Goal: Information Seeking & Learning: Learn about a topic

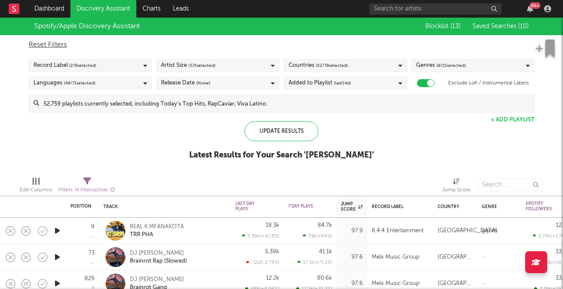
click at [59, 232] on icon "button" at bounding box center [57, 230] width 9 height 11
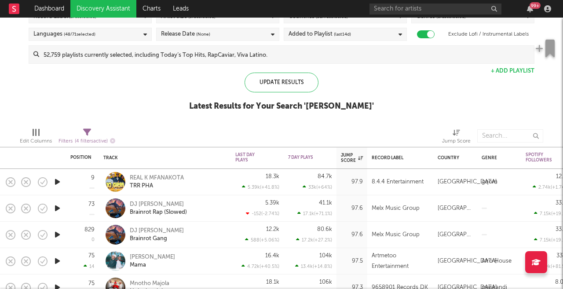
click at [58, 210] on icon "button" at bounding box center [57, 208] width 9 height 11
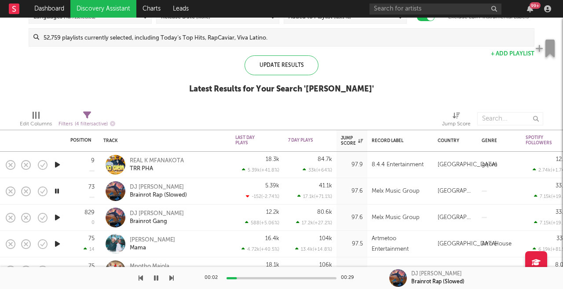
click at [58, 219] on icon "button" at bounding box center [57, 217] width 9 height 11
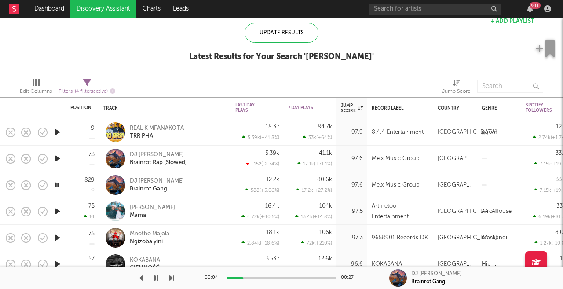
click at [57, 214] on icon "button" at bounding box center [57, 211] width 9 height 11
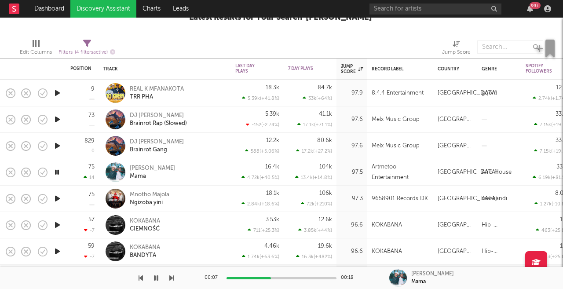
click at [58, 201] on icon "button" at bounding box center [57, 198] width 9 height 11
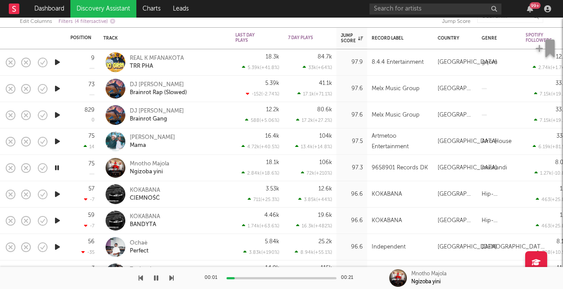
click at [58, 190] on icon "button" at bounding box center [57, 194] width 9 height 11
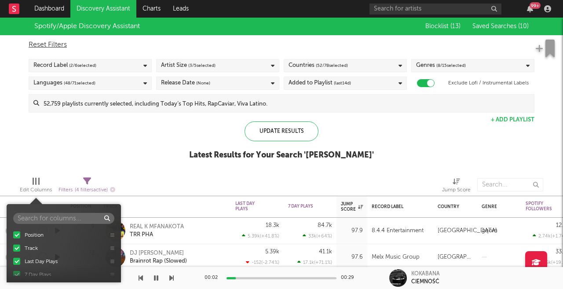
click at [36, 183] on div at bounding box center [35, 181] width 1 height 7
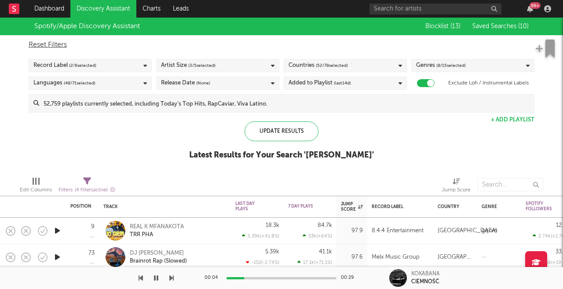
click at [81, 181] on span "Filters ( 4 filters active)" at bounding box center [86, 187] width 57 height 18
select select "max"
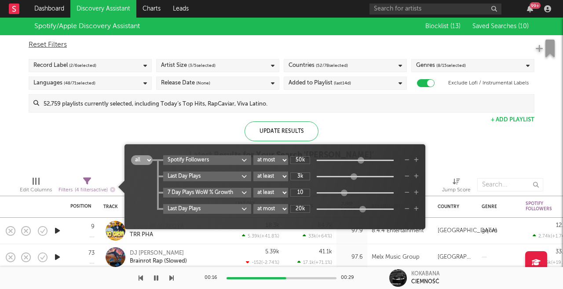
click at [300, 210] on input "20k" at bounding box center [300, 209] width 20 height 8
type input "20k"
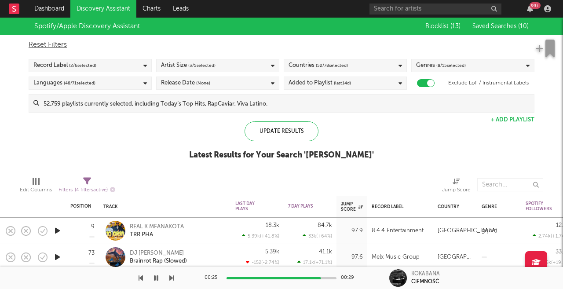
click at [75, 153] on div "Spotify/Apple Discovery Assistant Blocklist ( 13 ) Saved Searches ( 10 ) Reset …" at bounding box center [281, 94] width 563 height 152
click at [39, 181] on div at bounding box center [38, 181] width 1 height 7
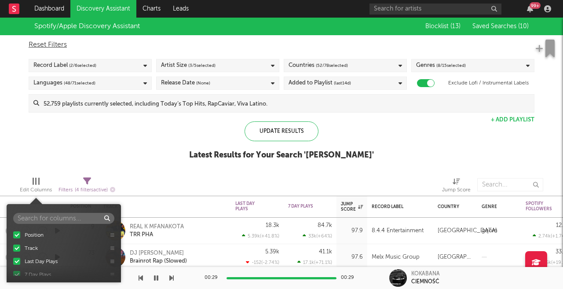
click at [51, 135] on div "Spotify/Apple Discovery Assistant Blocklist ( 13 ) Saved Searches ( 10 ) Reset …" at bounding box center [281, 94] width 563 height 152
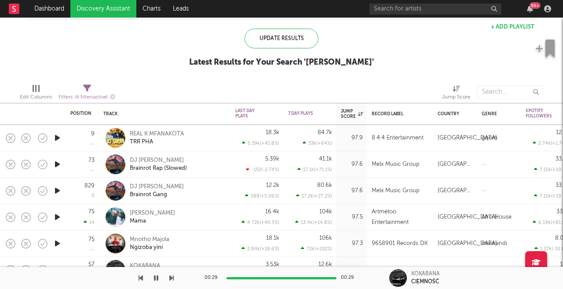
click at [61, 245] on icon "button" at bounding box center [57, 243] width 9 height 11
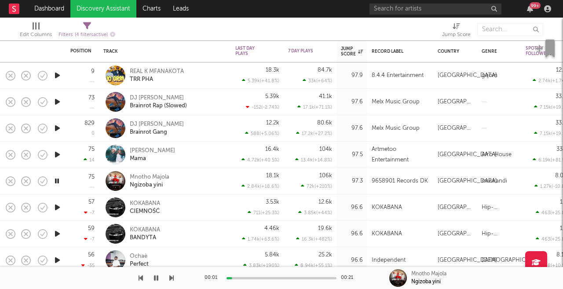
click at [58, 205] on icon "button" at bounding box center [57, 207] width 9 height 11
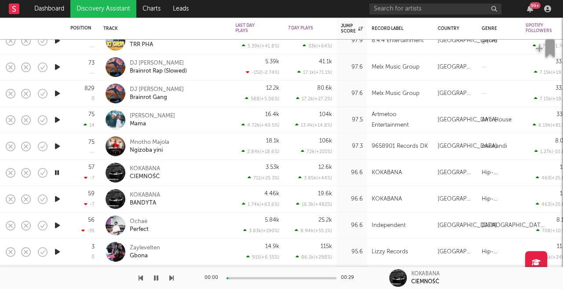
click at [58, 203] on icon "button" at bounding box center [57, 198] width 9 height 11
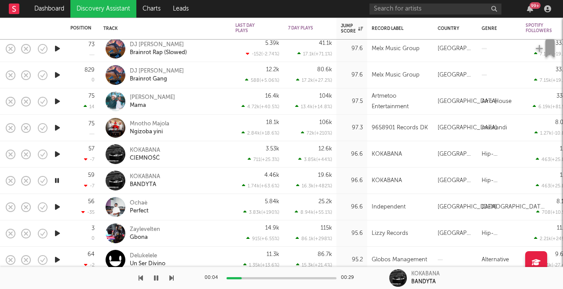
click at [57, 208] on icon "button" at bounding box center [57, 206] width 9 height 11
click at [56, 237] on icon "button" at bounding box center [57, 233] width 9 height 11
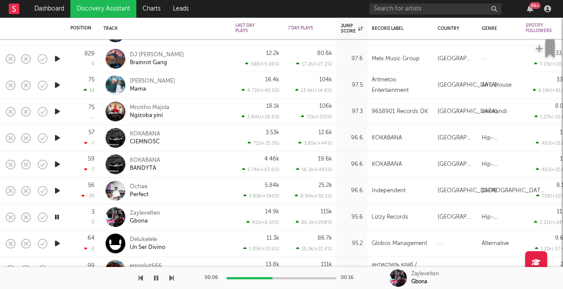
click at [57, 242] on icon "button" at bounding box center [57, 243] width 9 height 11
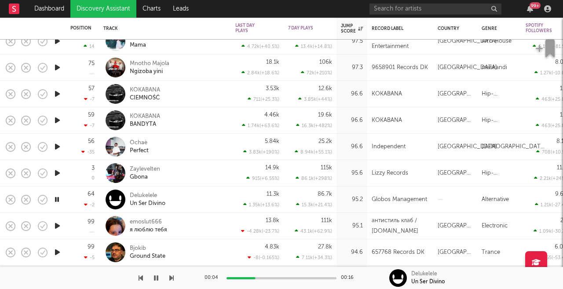
click at [58, 230] on icon "button" at bounding box center [57, 225] width 9 height 11
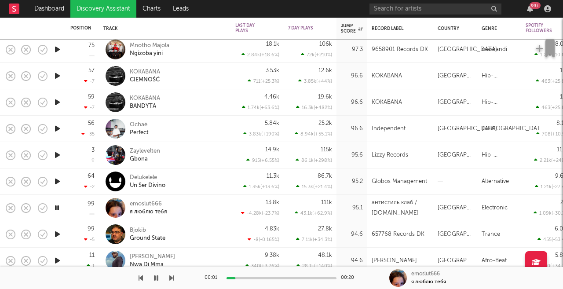
click at [56, 237] on icon "button" at bounding box center [57, 234] width 9 height 11
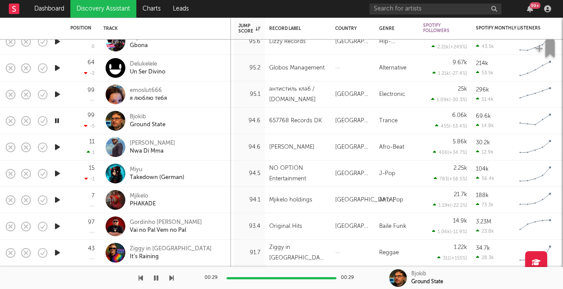
click at [62, 147] on icon "button" at bounding box center [57, 147] width 9 height 11
click at [59, 174] on icon "button" at bounding box center [57, 173] width 9 height 11
click at [58, 200] on icon "button" at bounding box center [57, 199] width 9 height 11
click at [56, 226] on icon "button" at bounding box center [57, 226] width 9 height 11
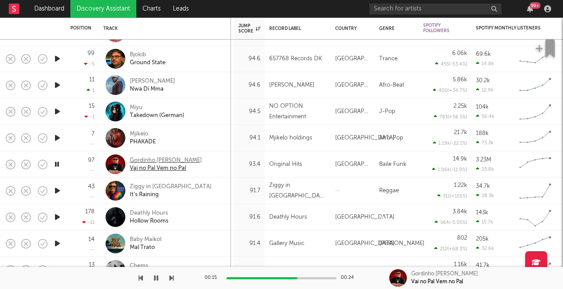
click at [164, 168] on div "Vai no Pal Vem no Pal" at bounding box center [166, 168] width 72 height 8
click at [173, 168] on div "Vai no Pal Vem no Pal" at bounding box center [166, 168] width 72 height 8
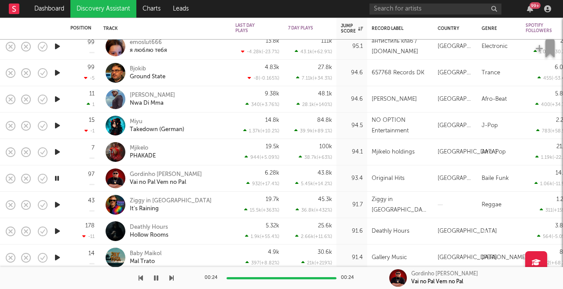
click at [152, 279] on button "button" at bounding box center [156, 278] width 9 height 22
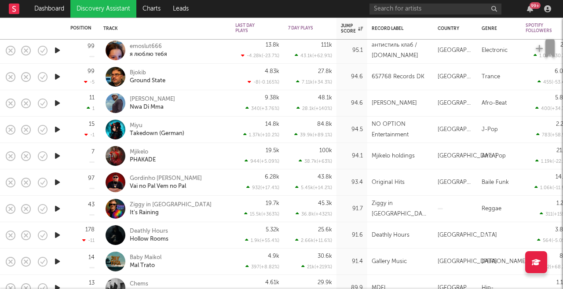
click at [58, 208] on icon "button" at bounding box center [57, 208] width 9 height 11
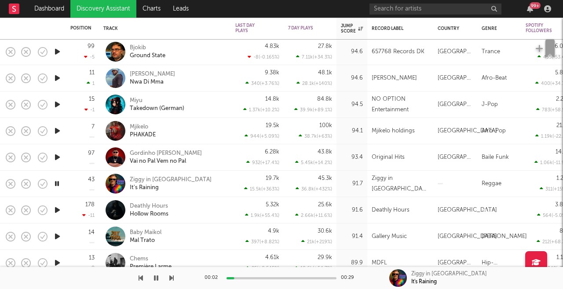
click at [56, 210] on icon "button" at bounding box center [57, 209] width 9 height 11
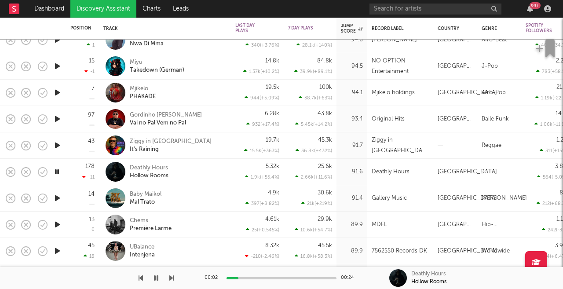
click at [59, 196] on icon "button" at bounding box center [57, 198] width 9 height 11
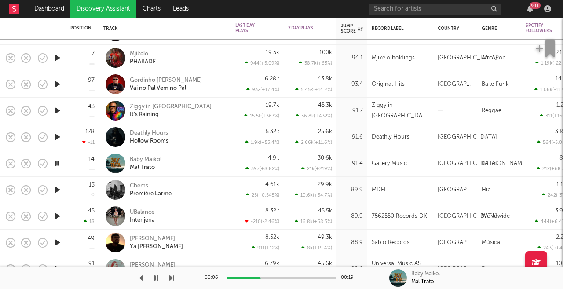
click at [59, 190] on icon "button" at bounding box center [57, 189] width 9 height 11
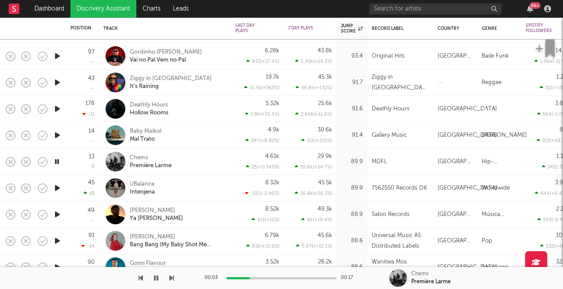
click at [59, 188] on icon "button" at bounding box center [57, 187] width 9 height 11
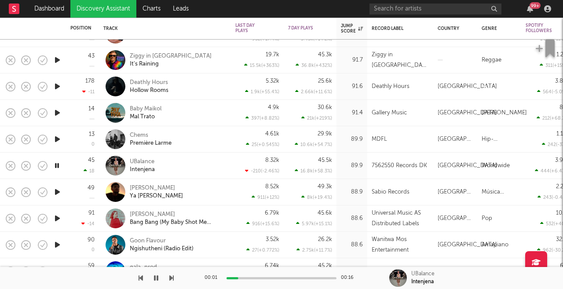
click at [56, 192] on icon "button" at bounding box center [57, 191] width 9 height 11
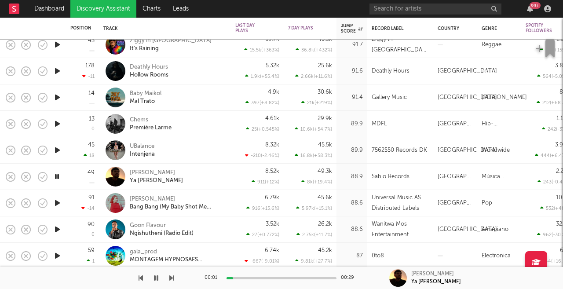
click at [57, 207] on icon "button" at bounding box center [57, 202] width 9 height 11
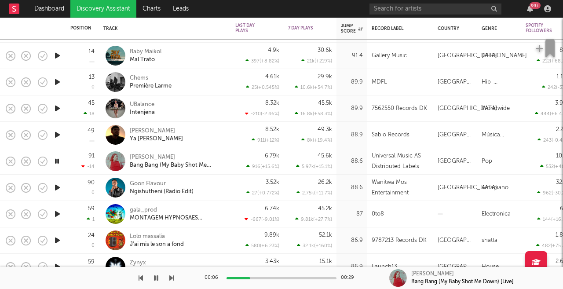
click at [58, 189] on icon "button" at bounding box center [57, 187] width 9 height 11
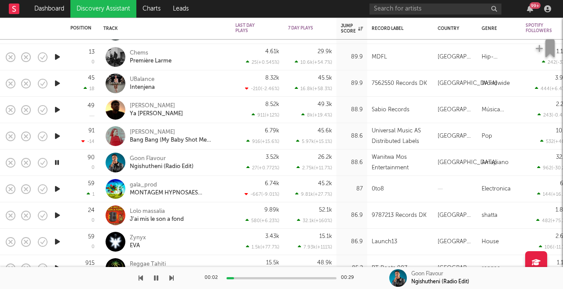
click at [58, 191] on icon "button" at bounding box center [57, 188] width 9 height 11
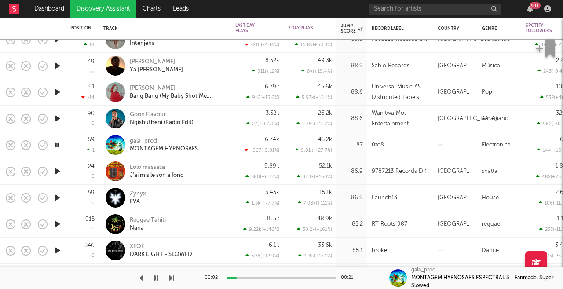
click at [58, 172] on icon "button" at bounding box center [57, 171] width 9 height 11
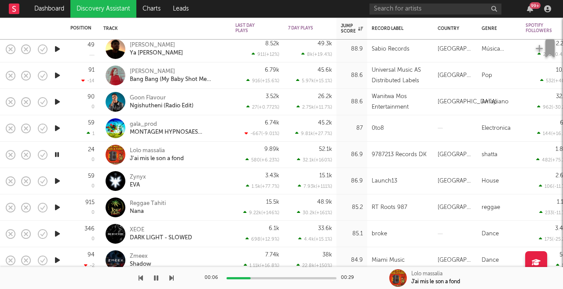
click at [56, 185] on icon "button" at bounding box center [57, 180] width 9 height 11
click at [56, 207] on icon "button" at bounding box center [57, 207] width 9 height 11
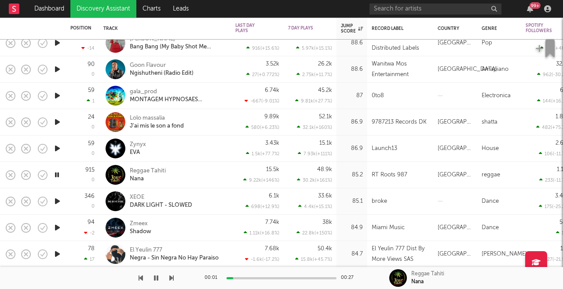
click at [59, 202] on icon "button" at bounding box center [57, 201] width 9 height 11
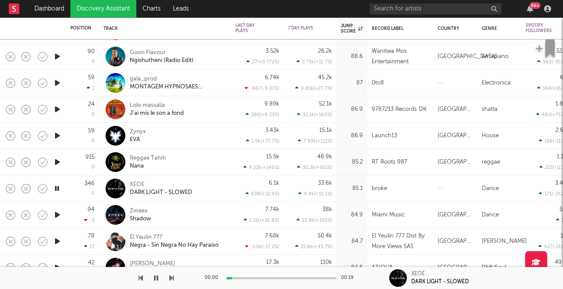
click at [59, 220] on div at bounding box center [57, 215] width 18 height 26
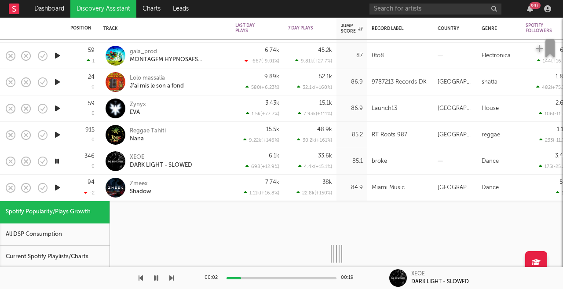
click at [59, 186] on icon "button" at bounding box center [57, 187] width 9 height 11
select select "1w"
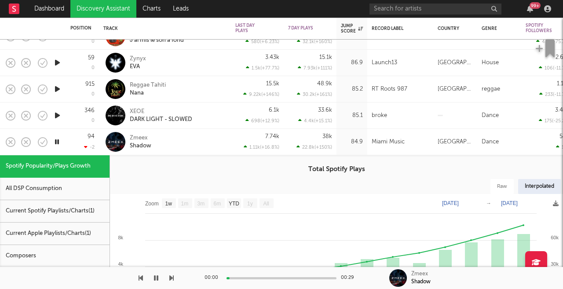
click at [71, 112] on div "346 0" at bounding box center [82, 115] width 24 height 26
select select "1w"
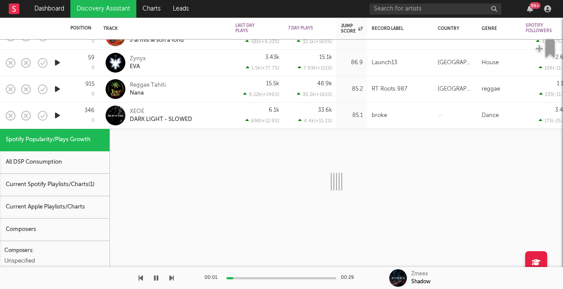
click at [71, 112] on div "346 0" at bounding box center [82, 115] width 24 height 26
select select "1w"
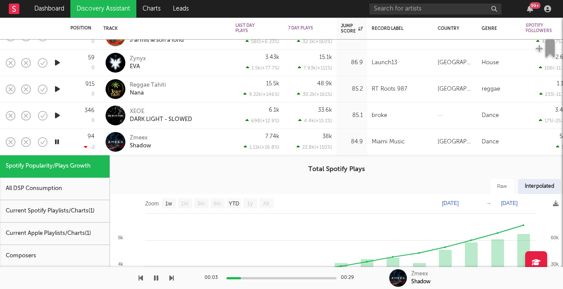
click at [91, 165] on div "Spotify Popularity/Plays Growth" at bounding box center [54, 166] width 109 height 22
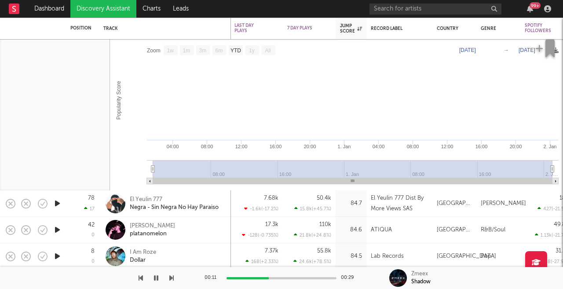
click at [71, 209] on div "78 17" at bounding box center [82, 203] width 24 height 26
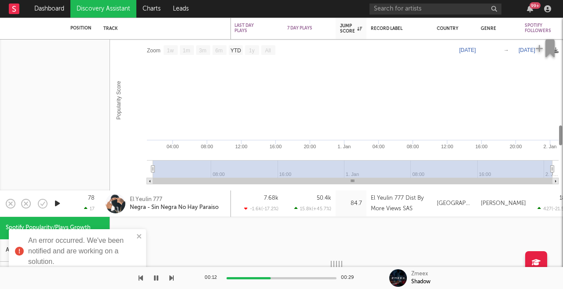
click at [55, 207] on icon "button" at bounding box center [57, 203] width 9 height 11
click at [141, 233] on icon "close" at bounding box center [139, 236] width 6 height 7
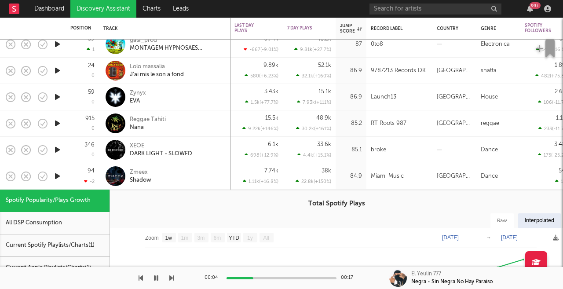
click at [91, 175] on div "94 -2" at bounding box center [82, 176] width 24 height 26
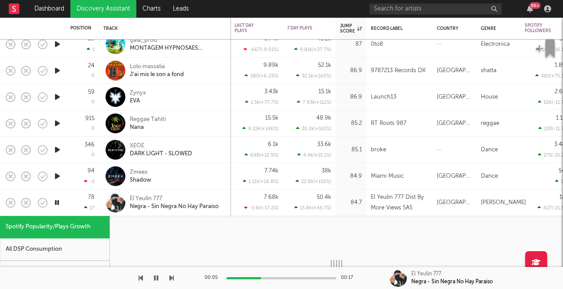
select select "1w"
click at [58, 202] on icon "button" at bounding box center [57, 202] width 8 height 11
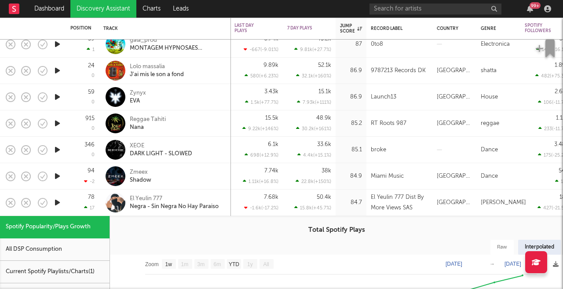
click at [87, 193] on div "78 17" at bounding box center [82, 203] width 24 height 26
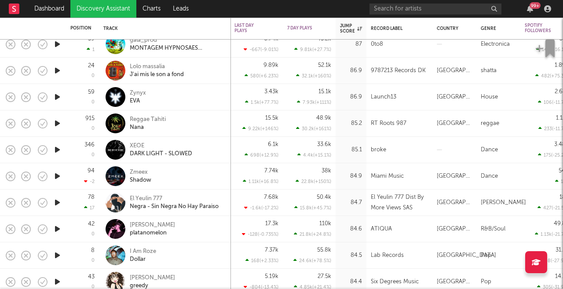
click at [58, 229] on icon "button" at bounding box center [57, 228] width 9 height 11
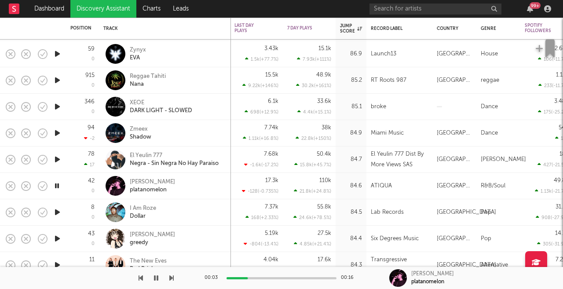
click at [59, 212] on icon "button" at bounding box center [57, 212] width 9 height 11
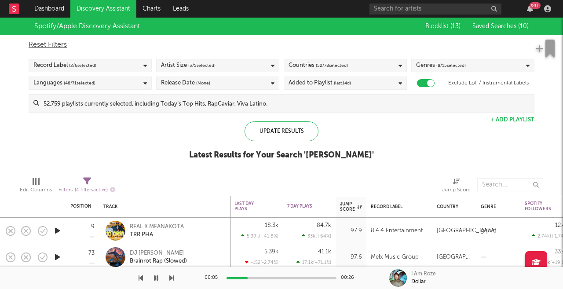
click at [90, 182] on icon at bounding box center [87, 181] width 8 height 8
select select "max"
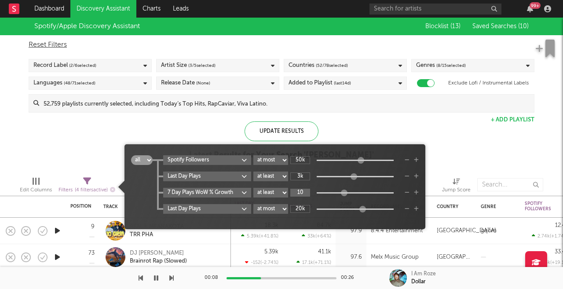
click at [302, 190] on input "10" at bounding box center [300, 193] width 20 height 8
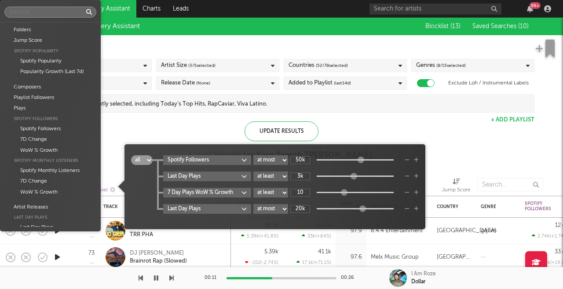
click at [223, 193] on body "Dashboard Discovery Assistant Charts Leads 99 + Notifications Settings Mark all…" at bounding box center [281, 144] width 563 height 289
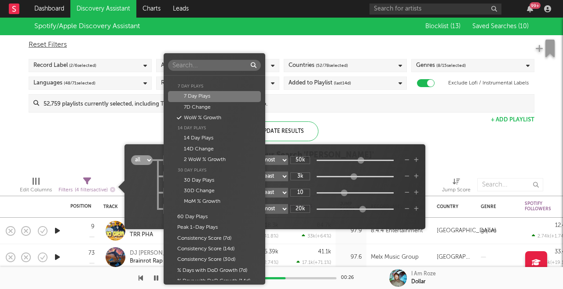
click at [217, 95] on div "7 Day Plays" at bounding box center [214, 96] width 92 height 11
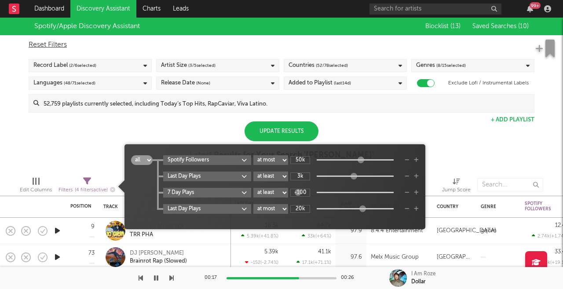
click at [301, 192] on div at bounding box center [298, 192] width 7 height 7
click at [301, 192] on input "117M" at bounding box center [300, 193] width 20 height 8
click at [243, 193] on body "Dashboard Discovery Assistant Charts Leads 99 + Notifications Settings Mark all…" at bounding box center [281, 144] width 563 height 289
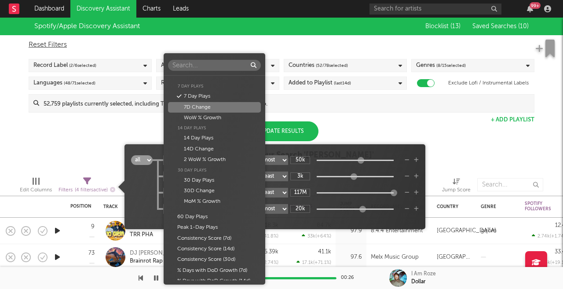
click at [231, 102] on div "7D Change" at bounding box center [214, 107] width 92 height 11
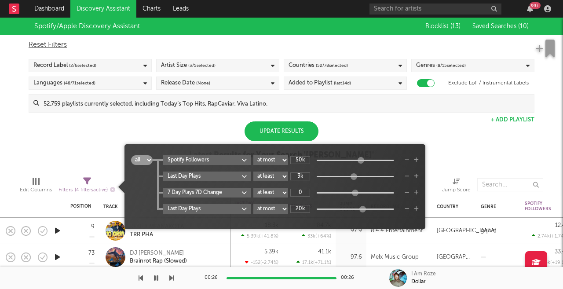
click at [245, 195] on body "Dashboard Discovery Assistant Charts Leads 99 + Notifications Settings Mark all…" at bounding box center [281, 144] width 563 height 289
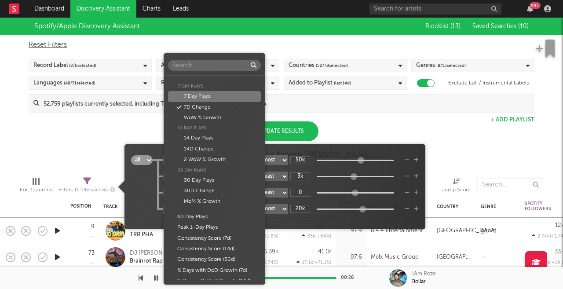
click at [235, 94] on div "7 Day Plays" at bounding box center [214, 96] width 92 height 11
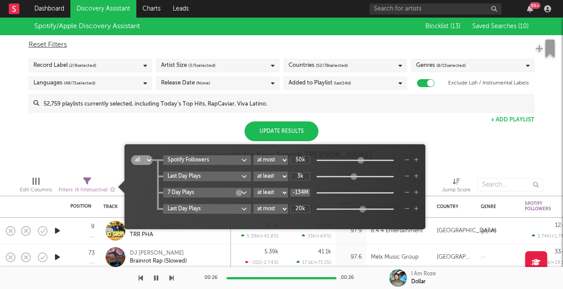
click at [301, 192] on input "-134M" at bounding box center [300, 193] width 20 height 8
type input "-"
type input "3"
type input "20"
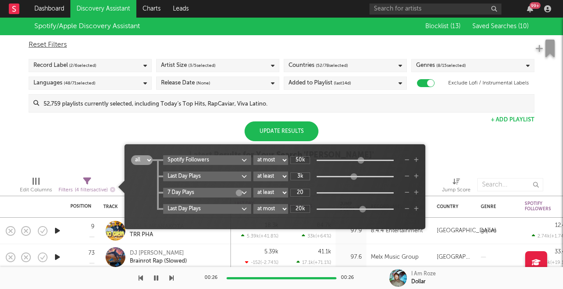
click at [91, 128] on div "Spotify/Apple Discovery Assistant Blocklist ( 13 ) Saved Searches ( 10 ) Reset …" at bounding box center [281, 94] width 563 height 152
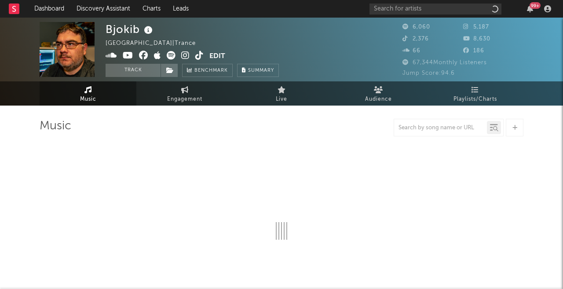
select select "1w"
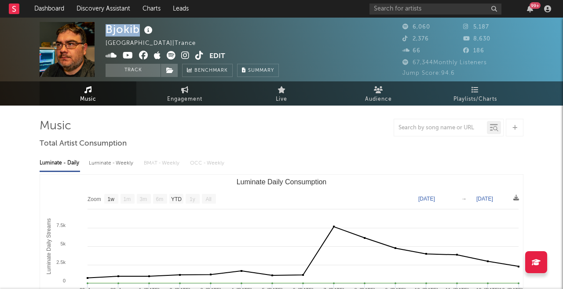
drag, startPoint x: 141, startPoint y: 29, endPoint x: 103, endPoint y: 30, distance: 37.4
click at [103, 30] on div "Bjokib Norway | Trance Edit Track Benchmark Summary 6,060 5,187 2,376 8,630 66 …" at bounding box center [281, 50] width 563 height 64
copy div "Bjokib"
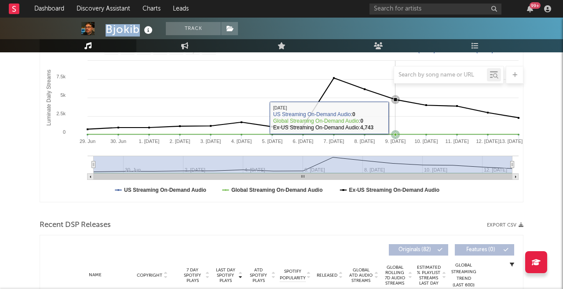
scroll to position [226, 0]
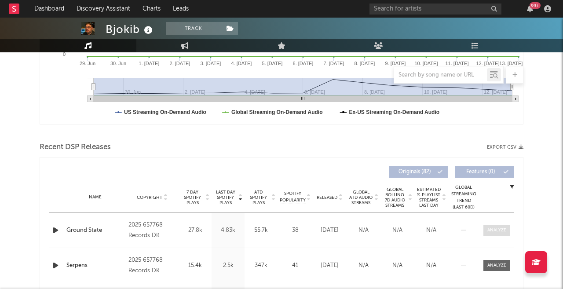
click at [494, 232] on div at bounding box center [496, 230] width 19 height 7
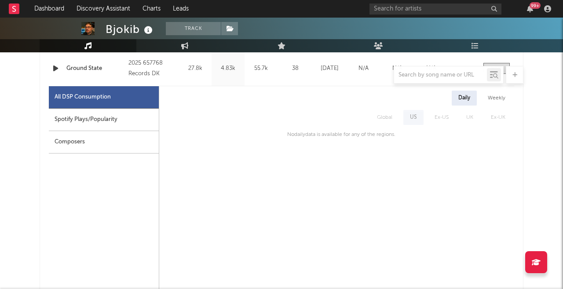
scroll to position [295, 0]
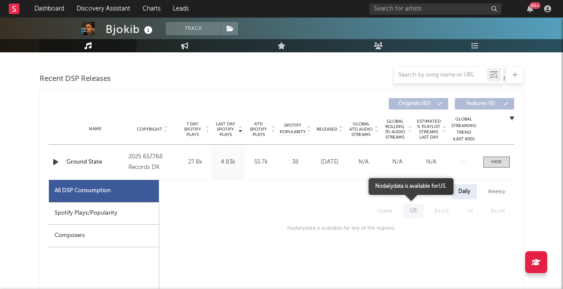
click at [414, 212] on span "US" at bounding box center [413, 211] width 25 height 15
click at [437, 210] on span "Ex-US" at bounding box center [442, 211] width 32 height 15
click at [398, 208] on span "Global" at bounding box center [384, 211] width 33 height 15
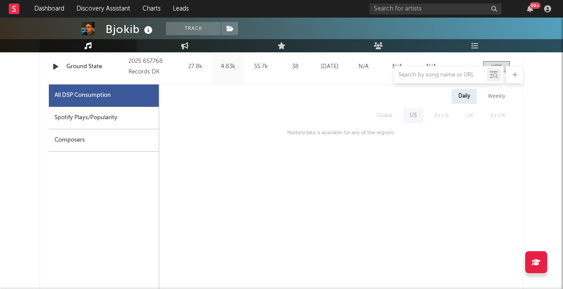
scroll to position [257, 0]
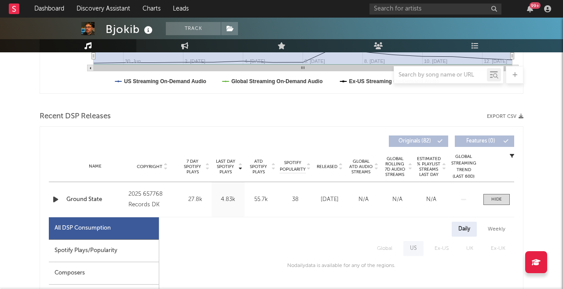
click at [91, 199] on div "Ground State" at bounding box center [95, 199] width 58 height 9
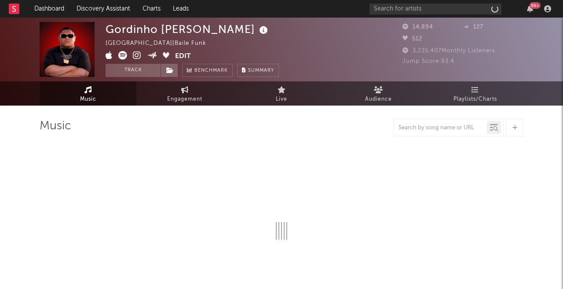
select select "1w"
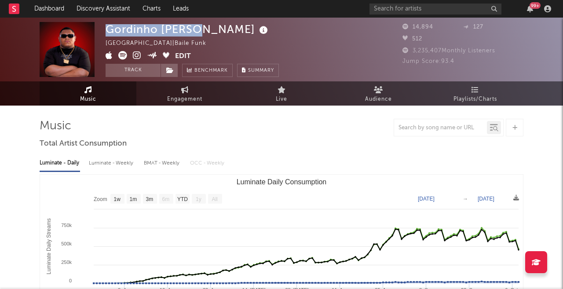
drag, startPoint x: 199, startPoint y: 30, endPoint x: 104, endPoint y: 34, distance: 95.5
click at [104, 34] on div "Gordinho Bolado Brazil | Baile Funk Edit Track Benchmark Summary 14,894 127 512…" at bounding box center [281, 50] width 563 height 64
copy div "Gordinho Bolado"
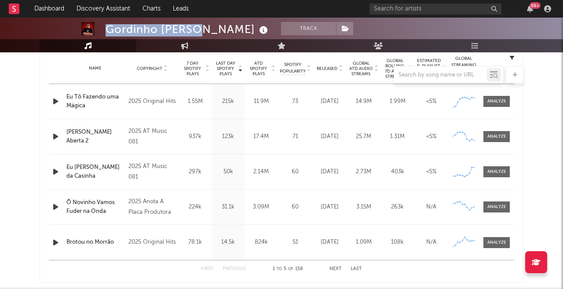
scroll to position [355, 0]
click at [237, 62] on span "Last Day Spotify Plays" at bounding box center [225, 69] width 23 height 16
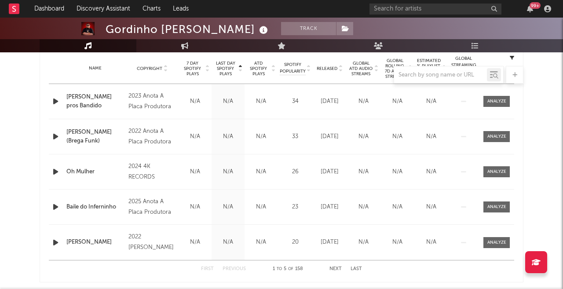
click at [235, 66] on div at bounding box center [282, 75] width 484 height 18
click at [237, 68] on div at bounding box center [282, 75] width 484 height 18
click at [230, 67] on div at bounding box center [282, 75] width 484 height 18
click at [239, 67] on div at bounding box center [282, 75] width 484 height 18
click at [266, 71] on div at bounding box center [282, 75] width 484 height 18
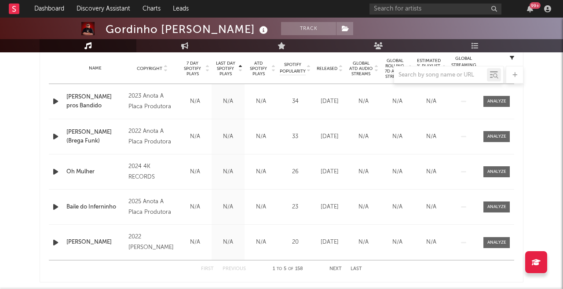
click at [227, 68] on div at bounding box center [282, 75] width 484 height 18
click at [191, 71] on div at bounding box center [282, 75] width 484 height 18
click at [232, 68] on div at bounding box center [282, 75] width 484 height 18
click at [239, 70] on div at bounding box center [282, 75] width 484 height 18
click at [242, 67] on div at bounding box center [282, 75] width 484 height 18
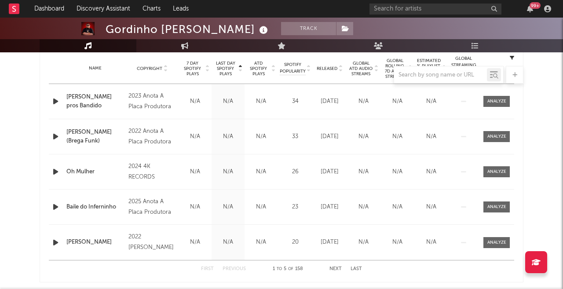
click at [239, 67] on div at bounding box center [282, 75] width 484 height 18
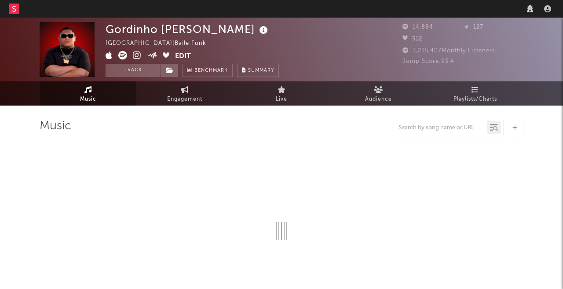
select select "1w"
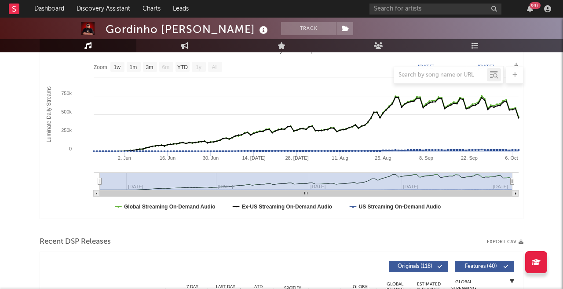
scroll to position [300, 0]
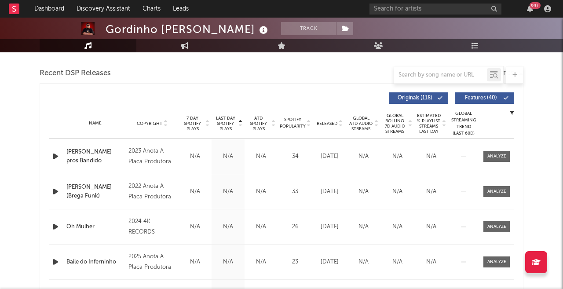
click at [240, 124] on icon at bounding box center [240, 126] width 4 height 4
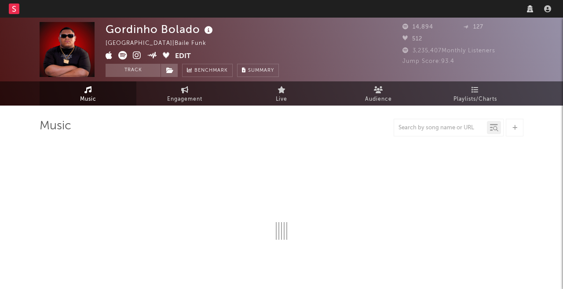
select select "1w"
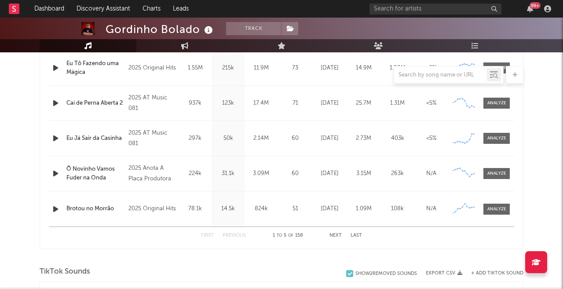
scroll to position [404, 0]
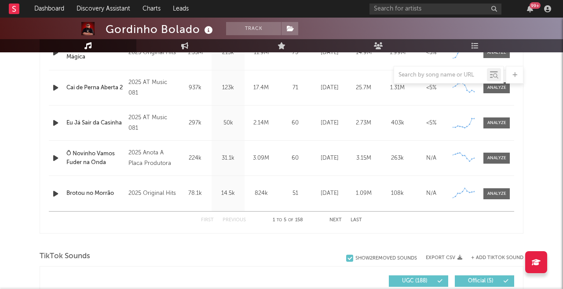
click at [335, 218] on button "Next" at bounding box center [335, 220] width 12 height 5
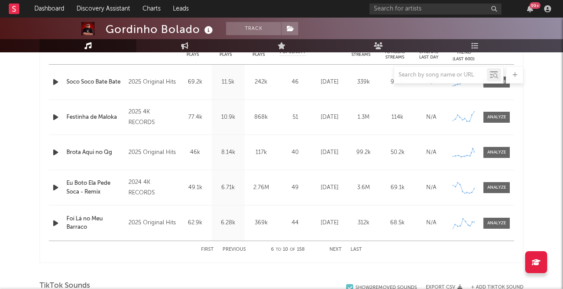
scroll to position [380, 0]
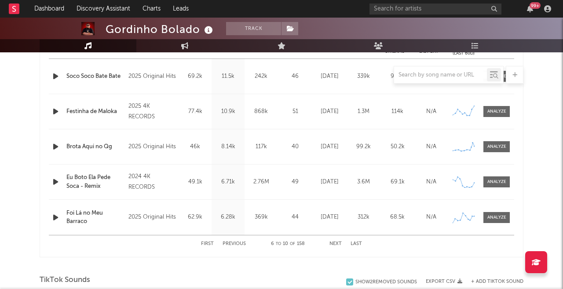
click at [335, 247] on div "First Previous 6 to 10 of 158 Next Last" at bounding box center [281, 243] width 161 height 17
click at [336, 243] on button "Next" at bounding box center [335, 243] width 12 height 5
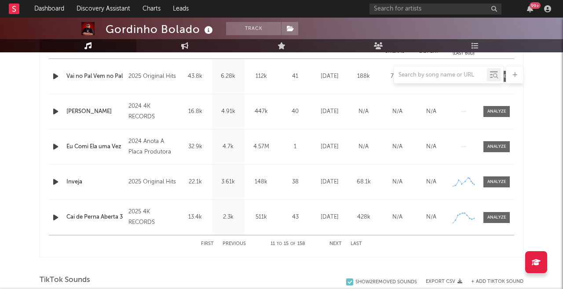
click at [336, 243] on button "Next" at bounding box center [335, 243] width 12 height 5
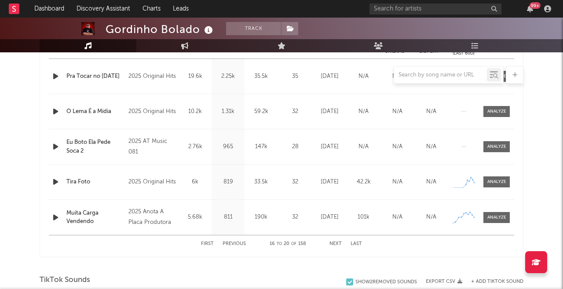
click at [336, 243] on button "Next" at bounding box center [335, 243] width 12 height 5
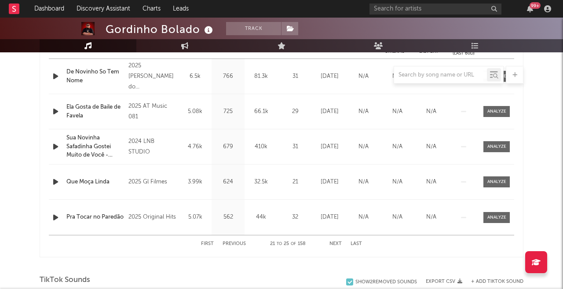
click at [336, 243] on button "Next" at bounding box center [335, 243] width 12 height 5
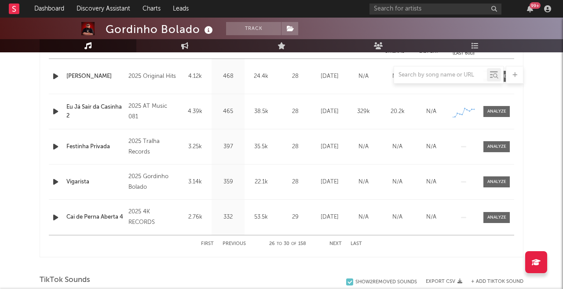
click at [336, 243] on button "Next" at bounding box center [335, 243] width 12 height 5
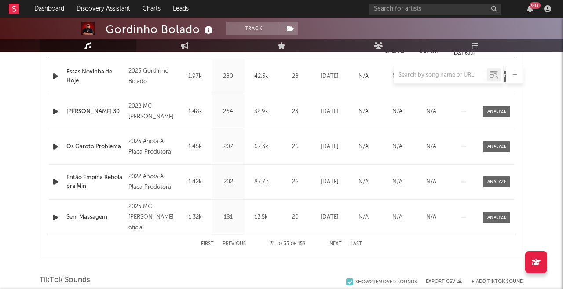
click at [336, 243] on button "Next" at bounding box center [335, 243] width 12 height 5
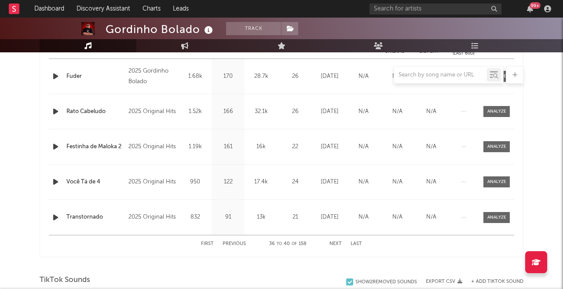
click at [336, 243] on button "Next" at bounding box center [335, 243] width 12 height 5
